Goal: Information Seeking & Learning: Find specific fact

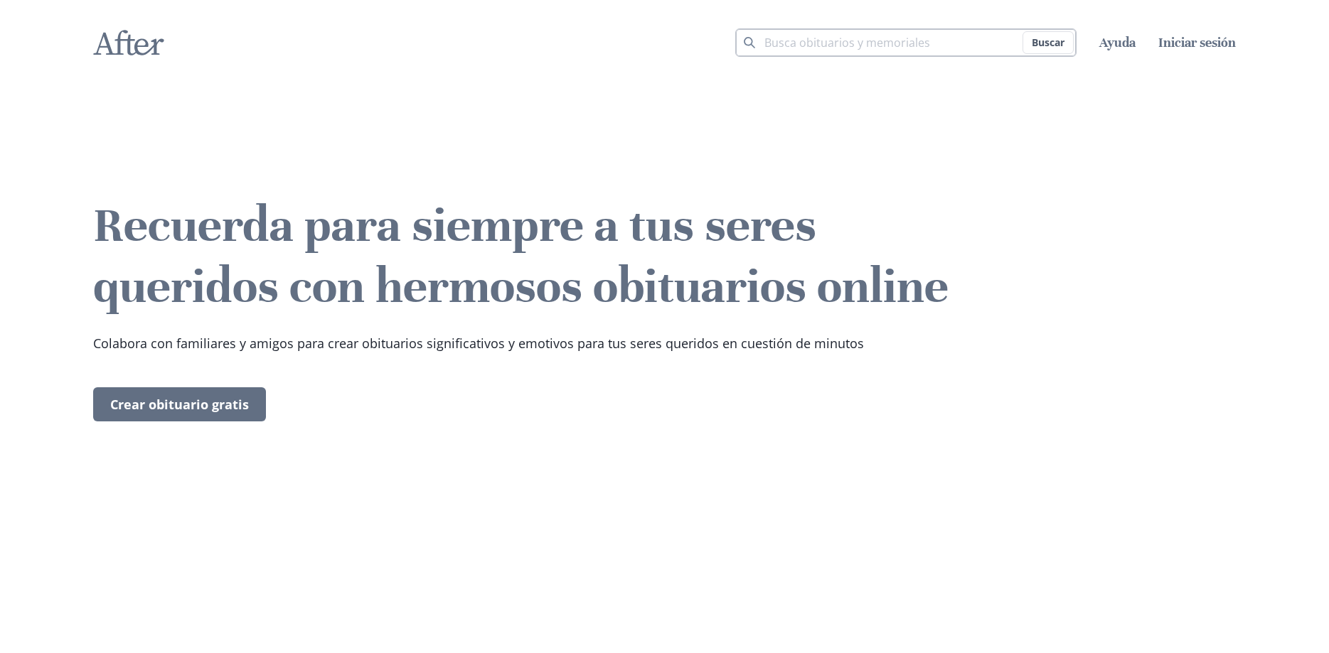
click at [842, 45] on input "Término para buscar" at bounding box center [905, 42] width 341 height 28
type input "[PERSON_NAME]"
click at [1022, 31] on button "Buscar" at bounding box center [1047, 42] width 51 height 23
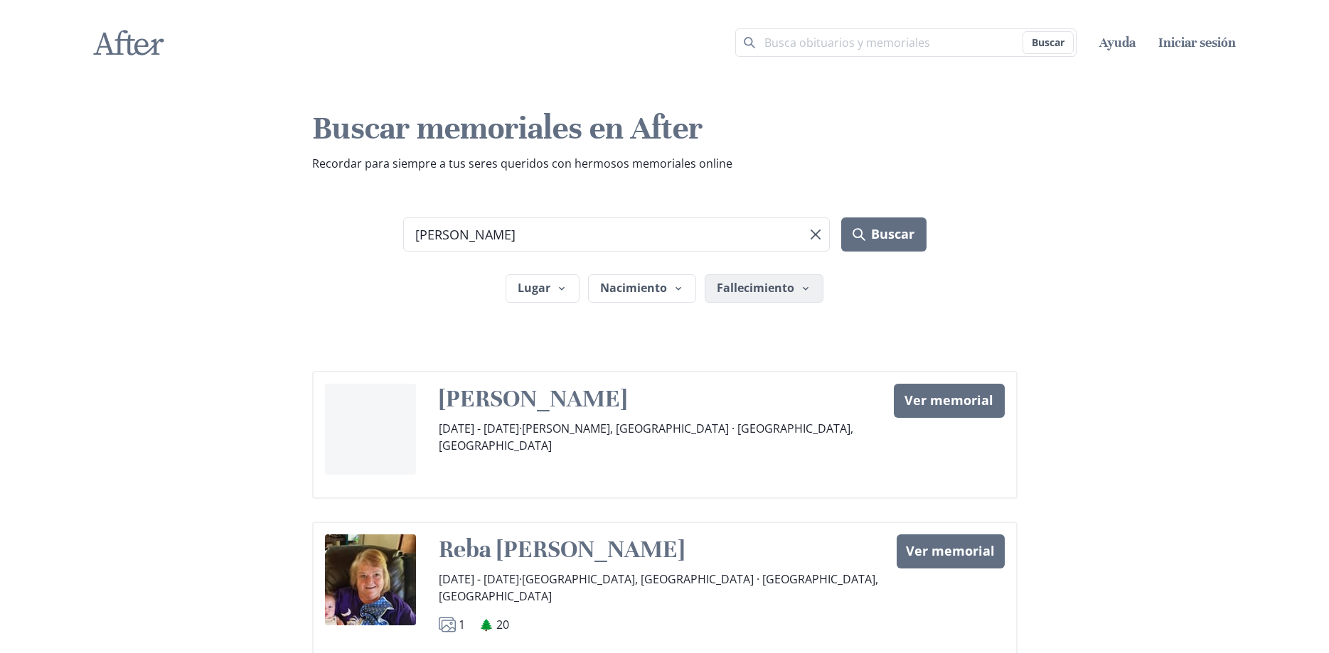
click at [776, 289] on button "Fallecimiento" at bounding box center [764, 288] width 119 height 28
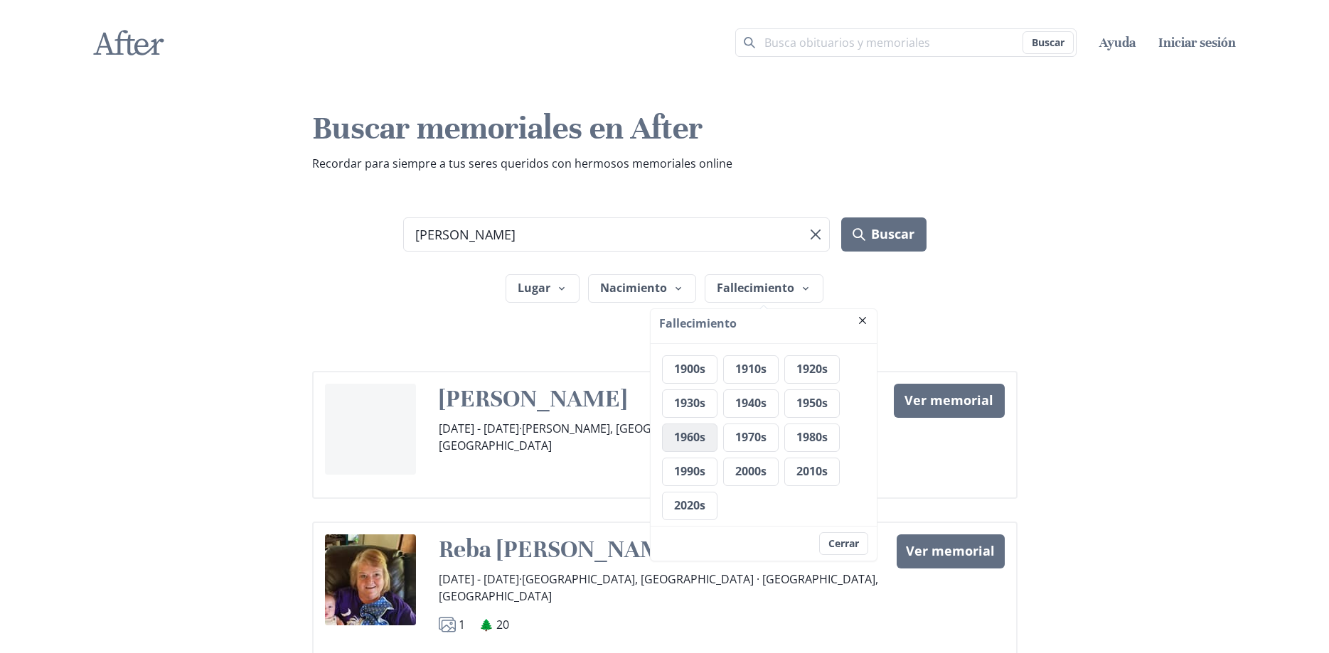
click at [702, 432] on button "1960s" at bounding box center [689, 438] width 55 height 28
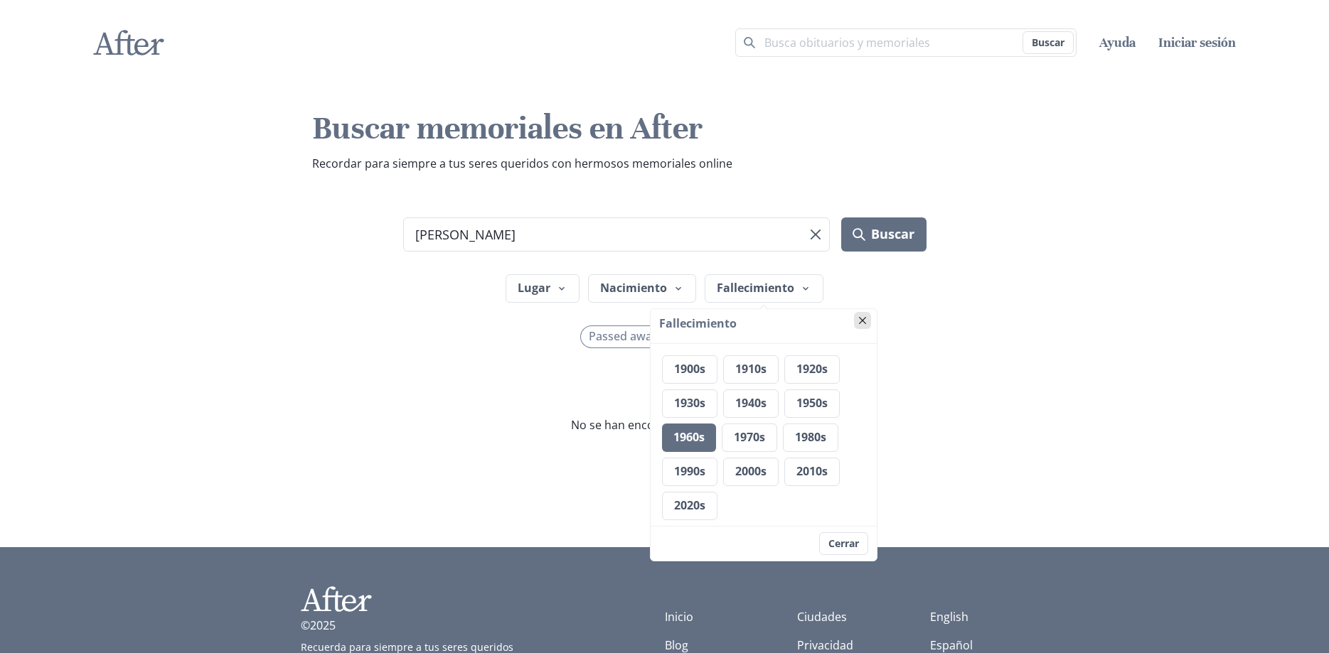
click at [869, 322] on button "Close" at bounding box center [862, 320] width 17 height 17
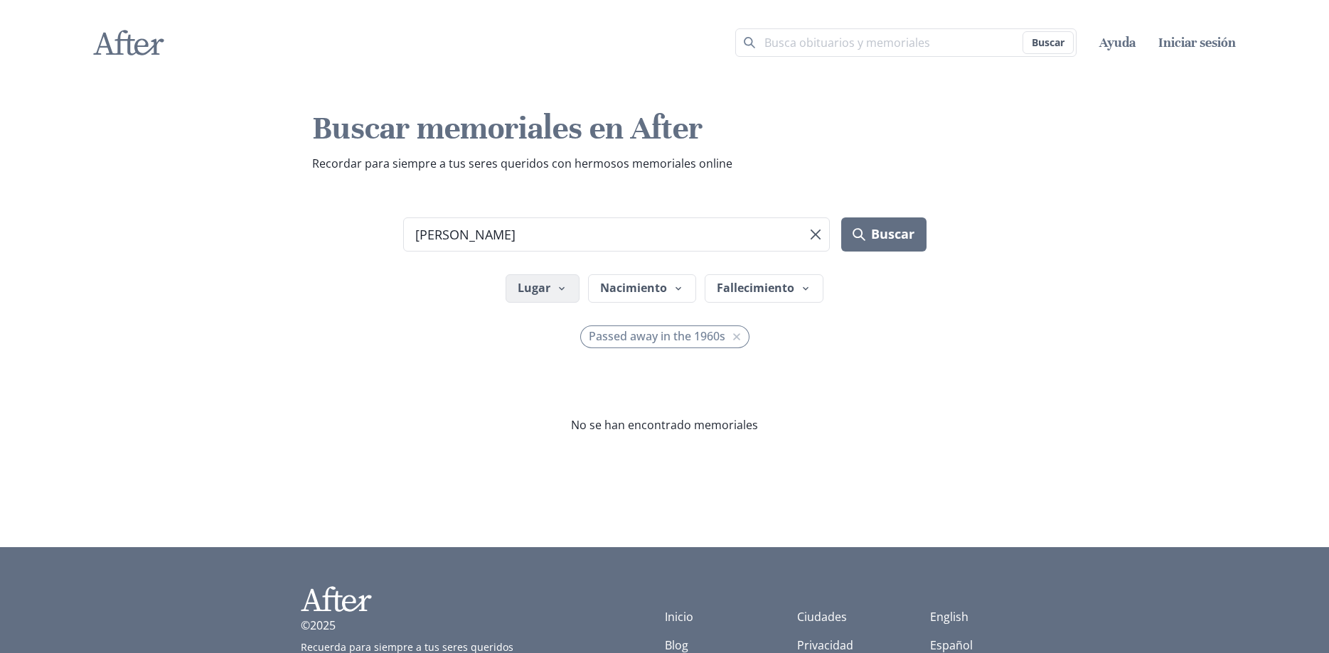
click at [551, 287] on button "Lugar" at bounding box center [543, 288] width 74 height 28
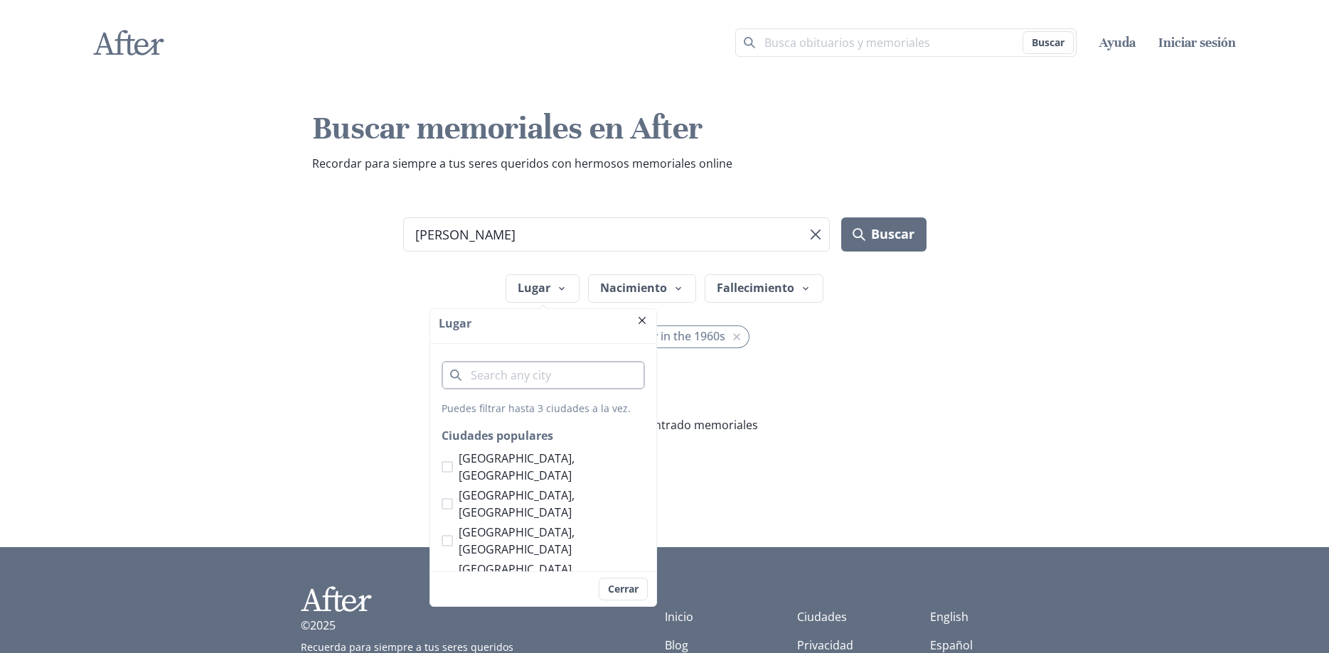
click at [505, 382] on input "City" at bounding box center [543, 375] width 203 height 28
click at [503, 402] on li "[GEOGRAPHIC_DATA], [GEOGRAPHIC_DATA]" at bounding box center [543, 410] width 202 height 40
type input "[GEOGRAPHIC_DATA]"
click at [547, 244] on input "[PERSON_NAME]" at bounding box center [616, 235] width 427 height 34
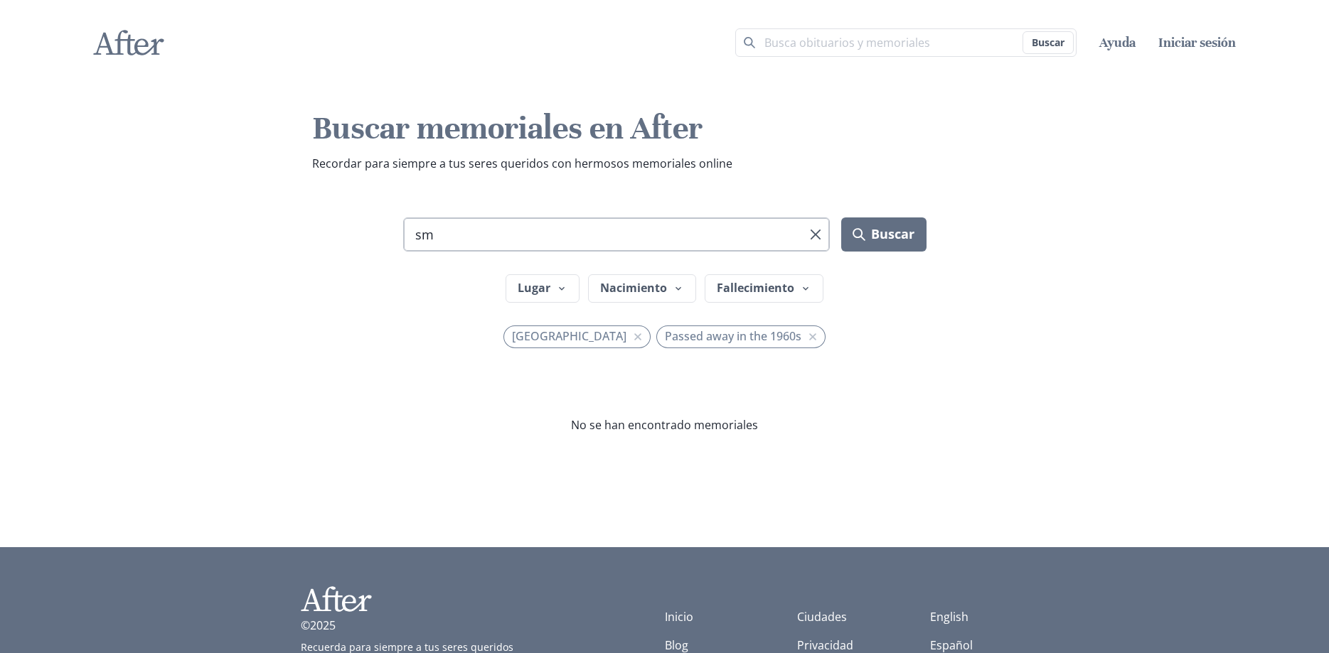
type input "s"
click at [882, 241] on button "Buscar" at bounding box center [883, 235] width 85 height 34
